Goal: Task Accomplishment & Management: Manage account settings

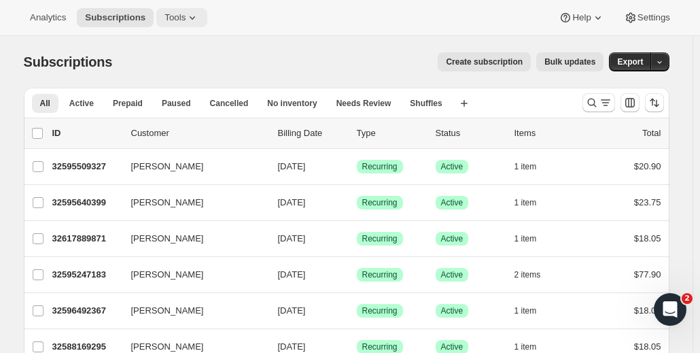
click at [185, 17] on icon at bounding box center [192, 18] width 14 height 14
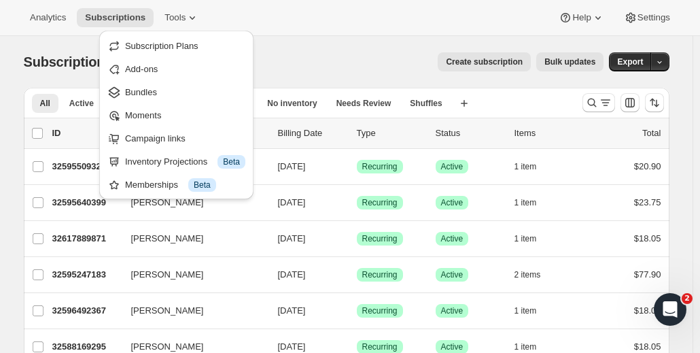
click at [319, 52] on div "Create subscription Bulk updates" at bounding box center [365, 61] width 475 height 19
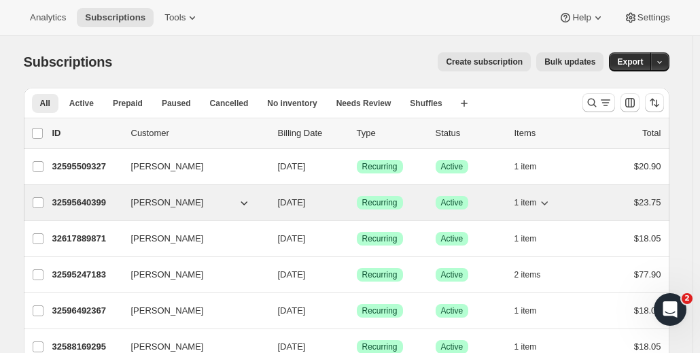
click at [96, 206] on p "32595640399" at bounding box center [86, 203] width 68 height 14
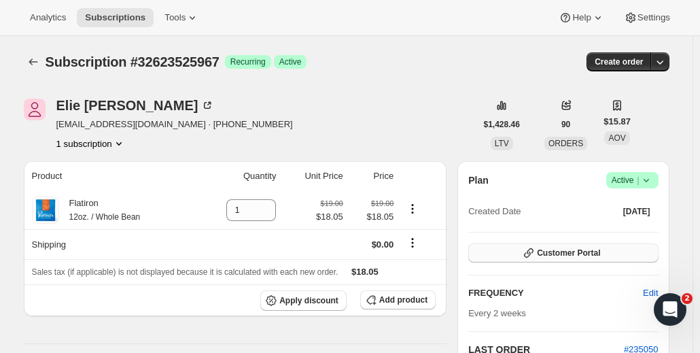
click at [522, 252] on button "Customer Portal" at bounding box center [563, 252] width 190 height 19
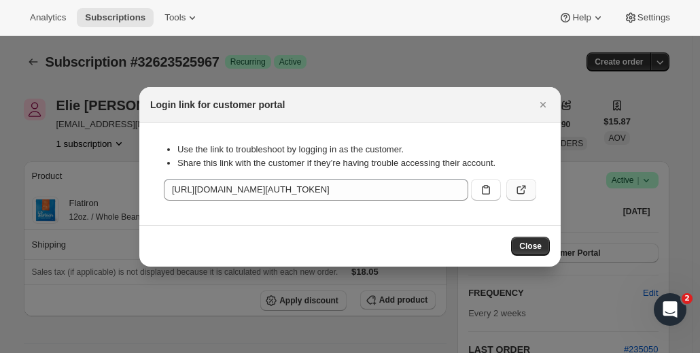
click at [511, 184] on button ":r1i:" at bounding box center [521, 190] width 30 height 22
click at [544, 109] on icon "Close" at bounding box center [543, 105] width 14 height 14
